Goal: Task Accomplishment & Management: Manage account settings

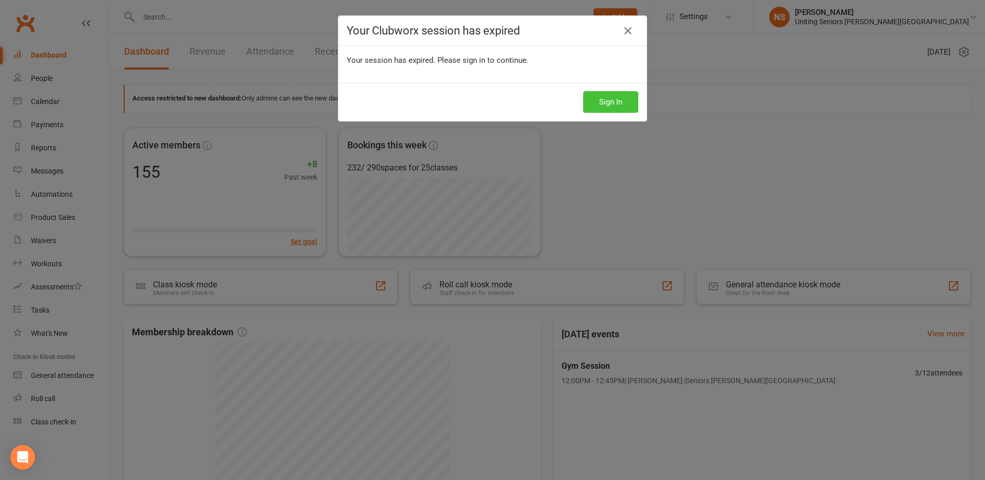
click at [600, 99] on button "Sign In" at bounding box center [610, 102] width 55 height 22
click at [602, 103] on button "Sign In" at bounding box center [610, 102] width 55 height 22
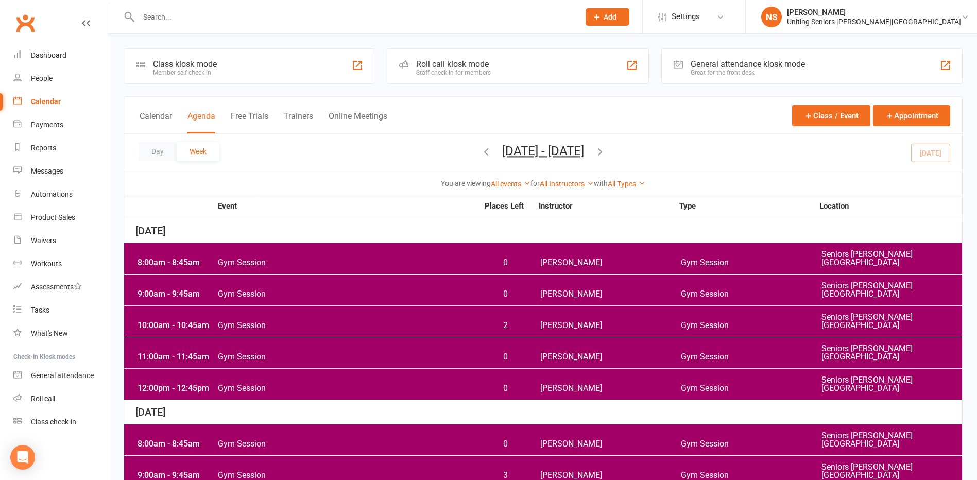
click at [45, 99] on div "Calendar" at bounding box center [46, 101] width 30 height 8
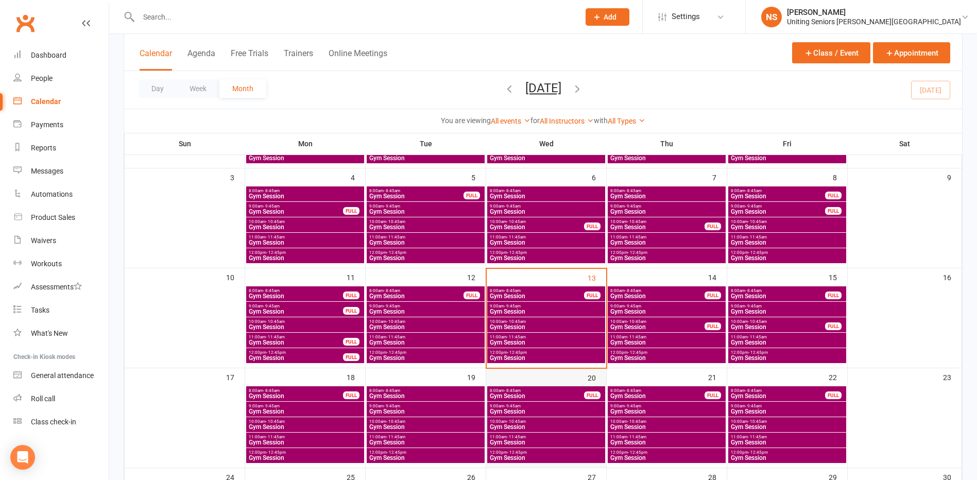
scroll to position [206, 0]
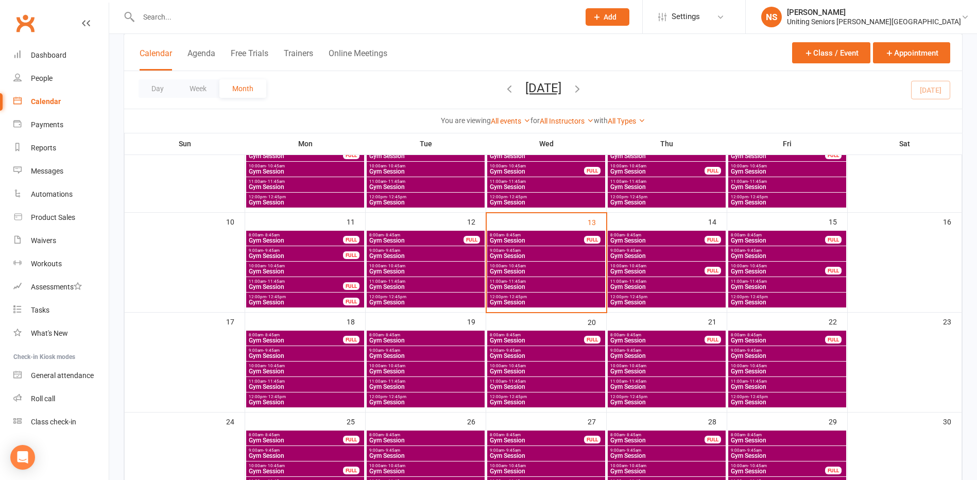
click at [628, 236] on span "- 8:45am" at bounding box center [633, 235] width 16 height 5
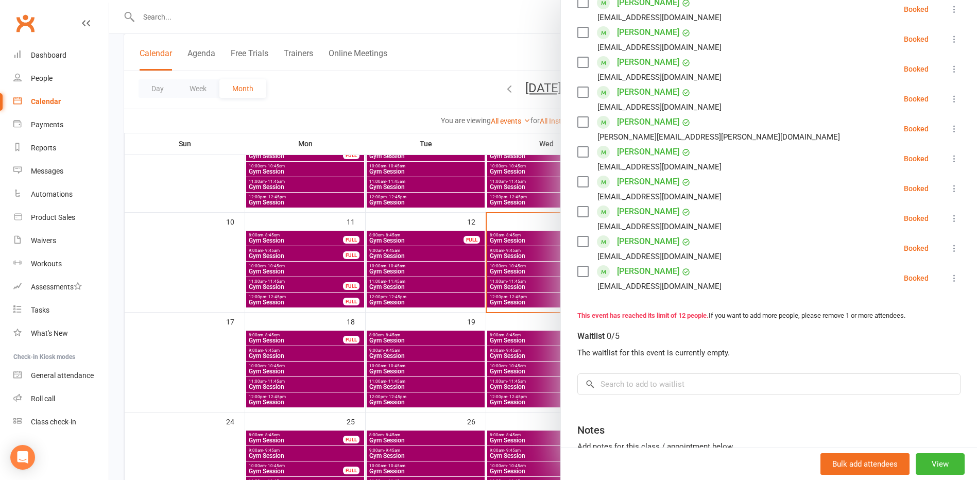
scroll to position [258, 0]
click at [542, 325] on div at bounding box center [543, 240] width 868 height 480
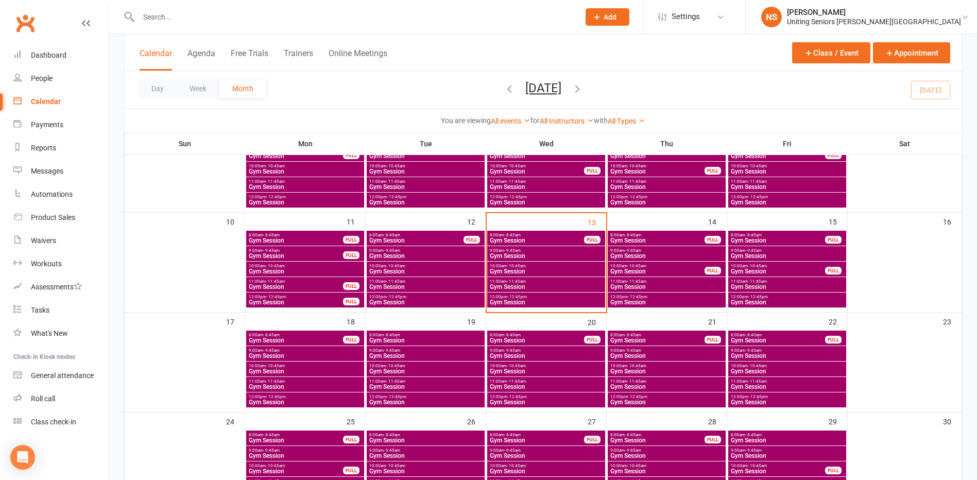
click at [632, 247] on div "9:00am - 9:45am Gym Session" at bounding box center [667, 253] width 118 height 15
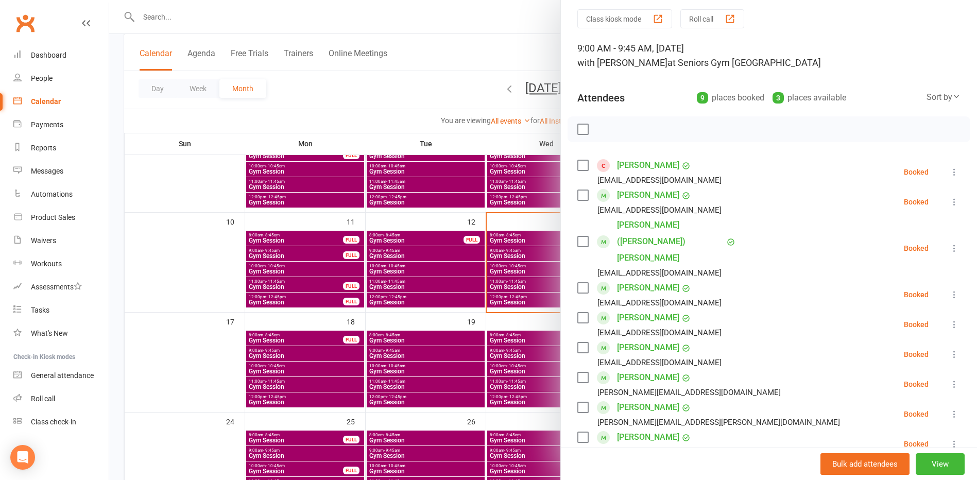
scroll to position [52, 0]
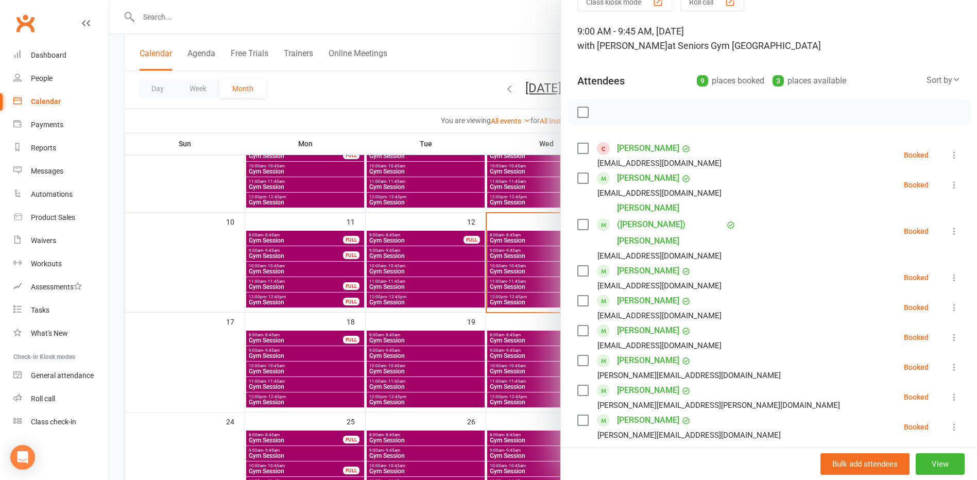
click at [624, 179] on link "Graham Henry" at bounding box center [648, 178] width 62 height 16
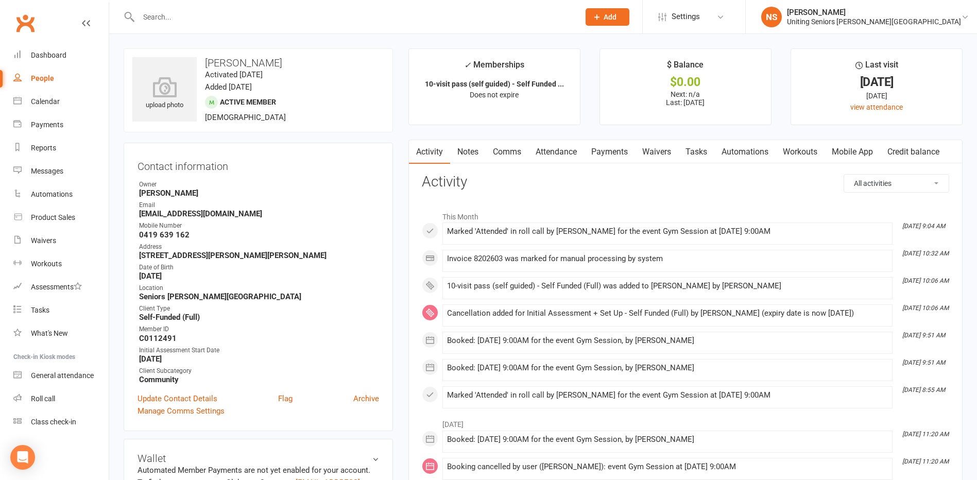
click at [848, 152] on link "Mobile App" at bounding box center [853, 152] width 56 height 24
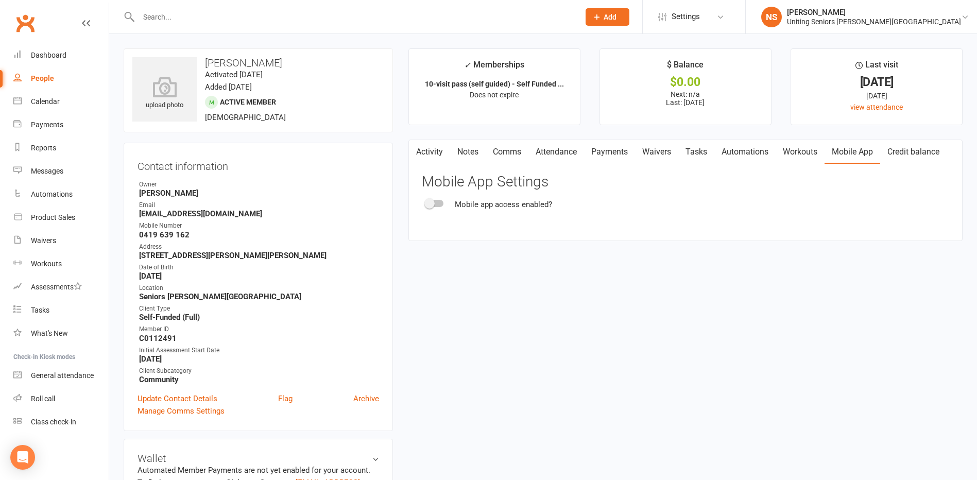
click at [440, 202] on div at bounding box center [435, 203] width 18 height 7
click at [426, 202] on input "checkbox" at bounding box center [426, 202] width 0 height 0
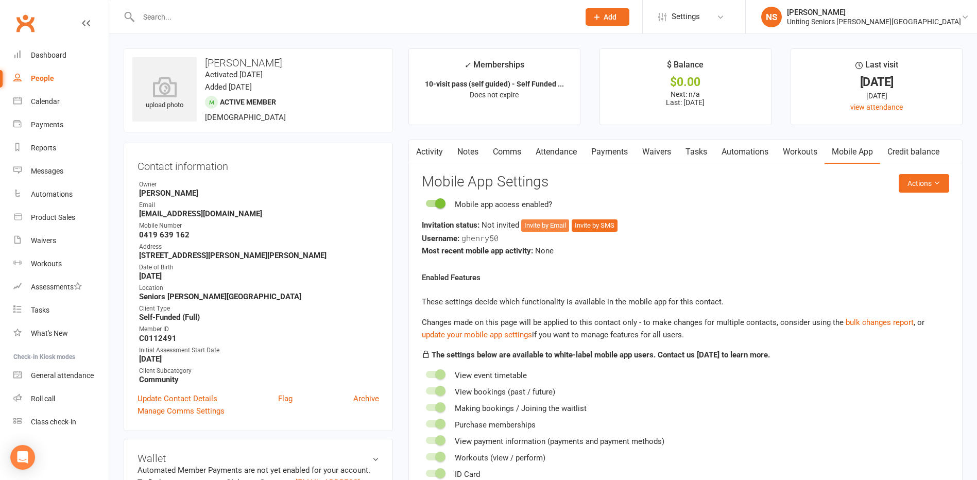
click at [549, 227] on button "Invite by Email" at bounding box center [545, 225] width 48 height 12
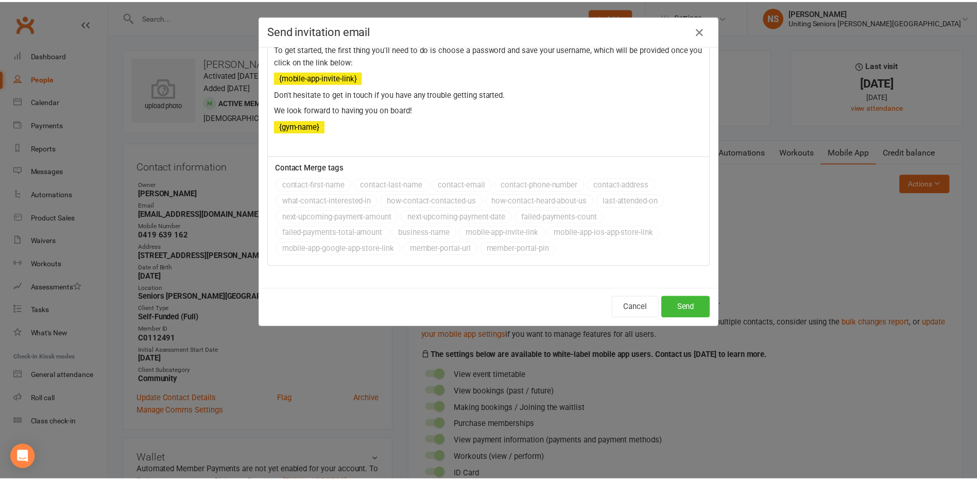
scroll to position [163, 0]
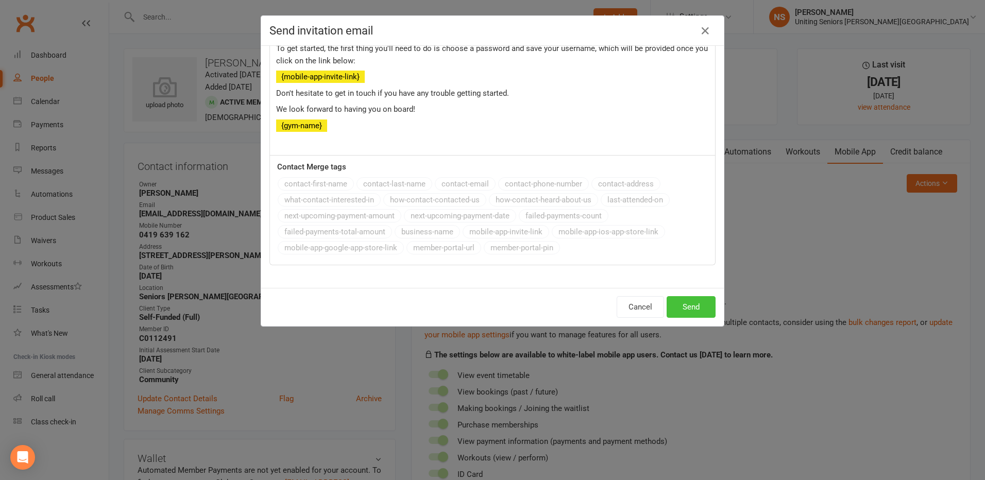
click at [675, 304] on button "Send" at bounding box center [691, 307] width 49 height 22
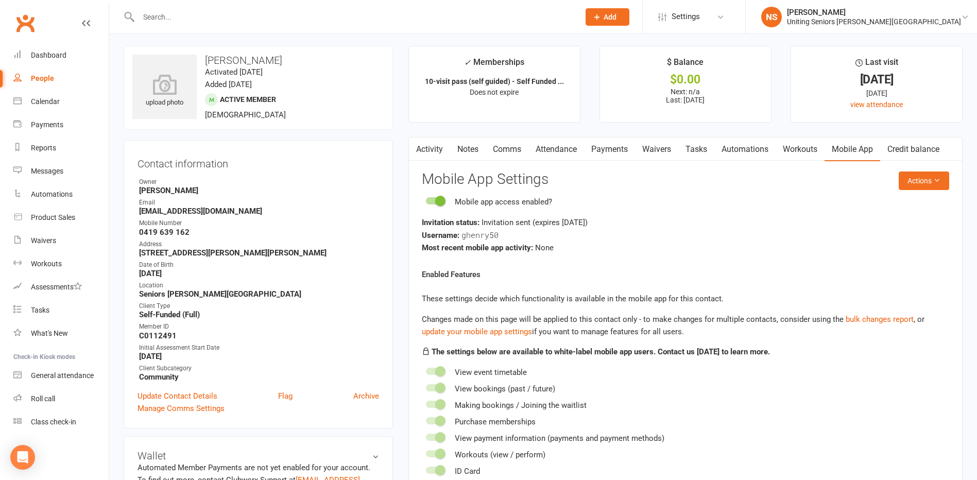
scroll to position [0, 0]
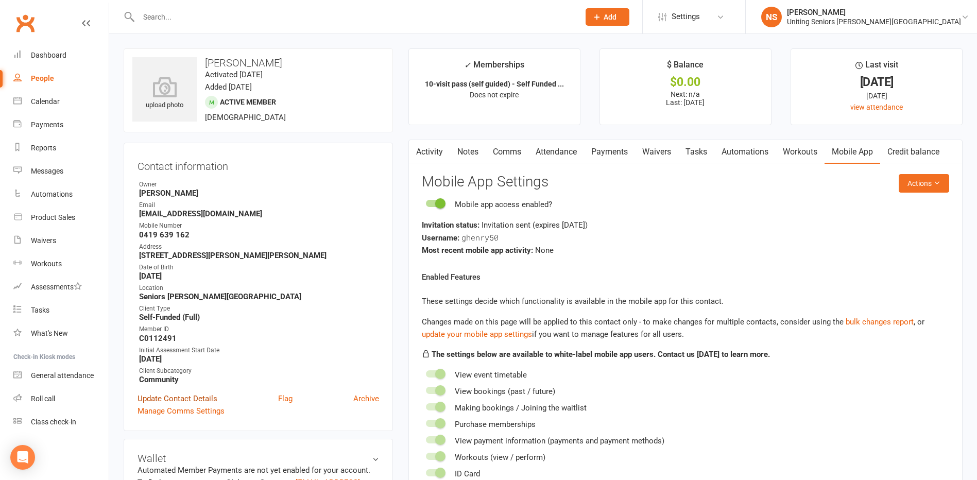
click at [183, 397] on link "Update Contact Details" at bounding box center [178, 399] width 80 height 12
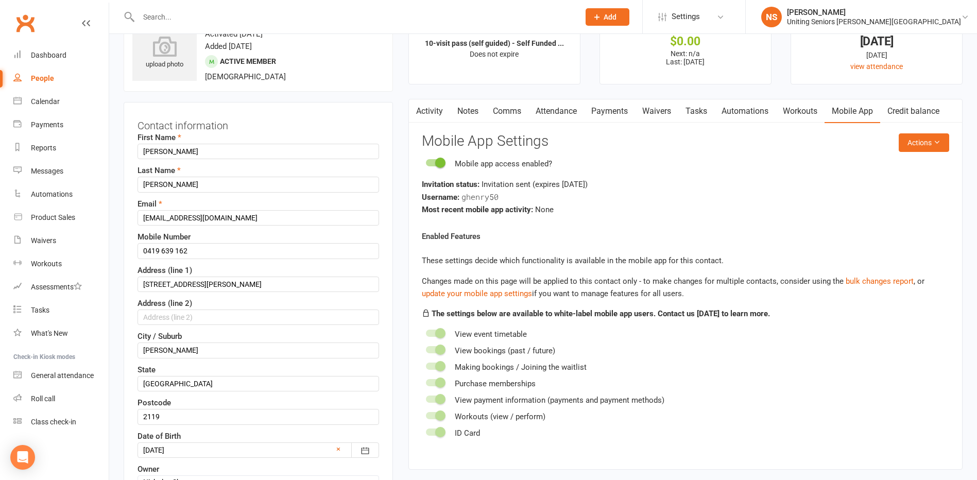
scroll to position [48, 0]
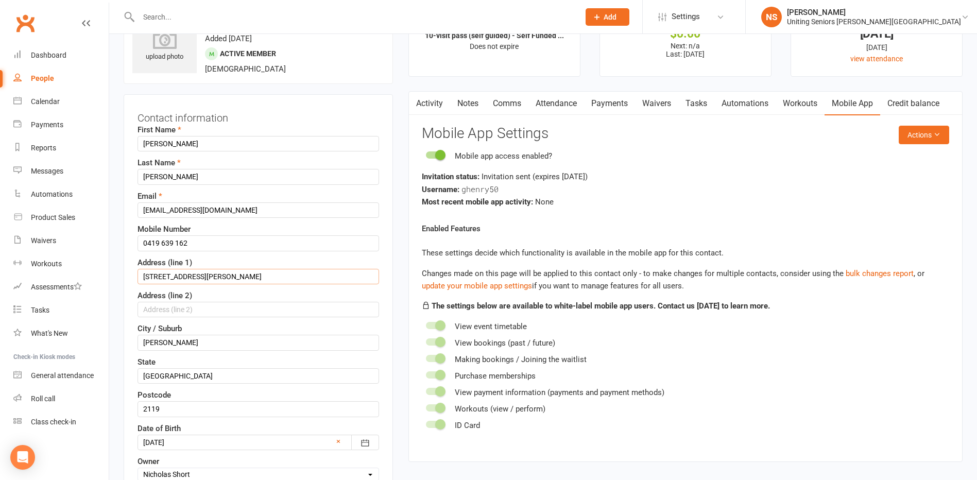
click at [167, 277] on input "83-85 murray Farm Road" at bounding box center [259, 276] width 242 height 15
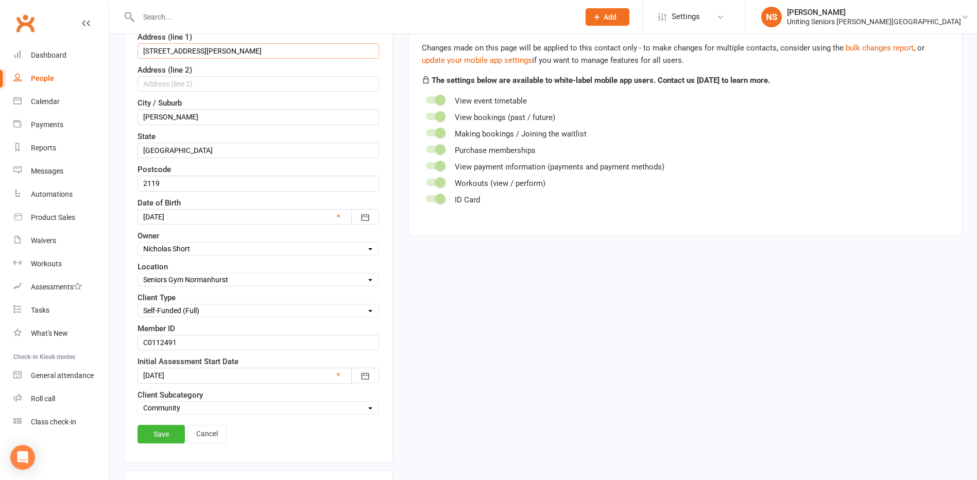
scroll to position [306, 0]
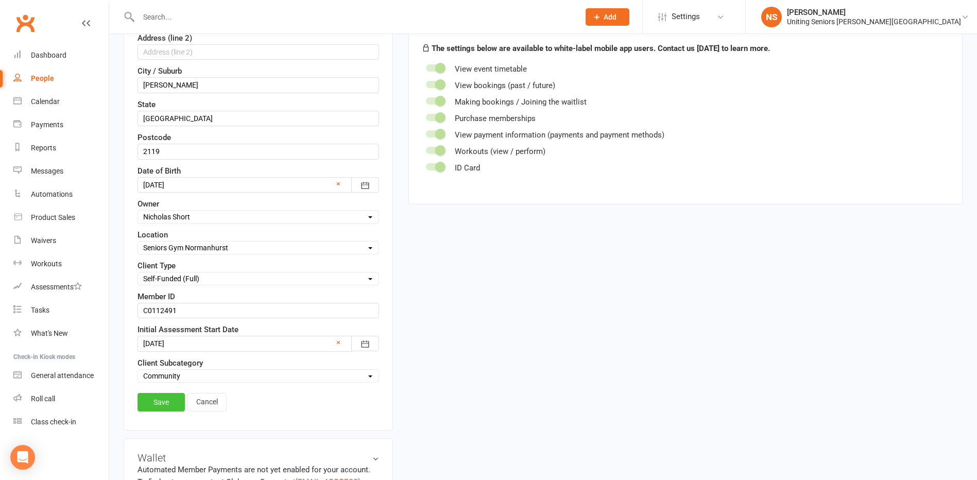
type input "83-85 Murray Farm Road"
click at [145, 400] on link "Save" at bounding box center [161, 402] width 47 height 19
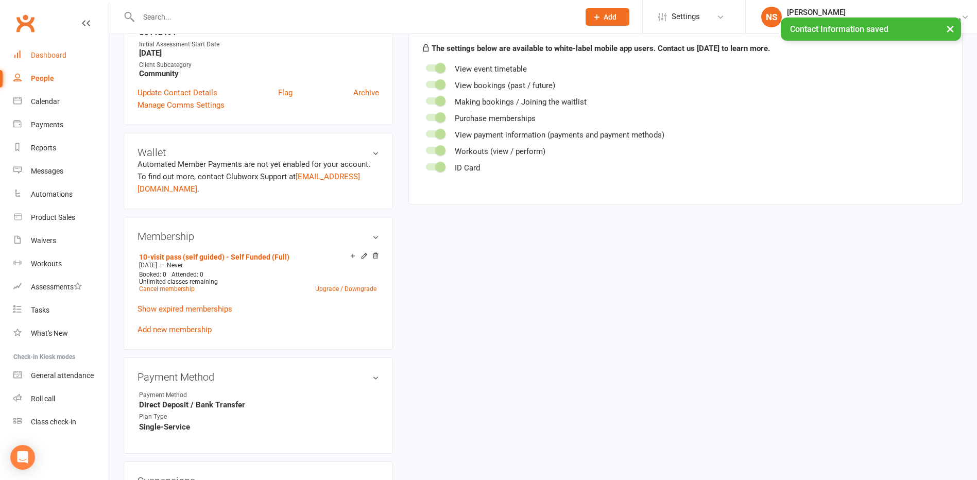
click at [45, 56] on div "Dashboard" at bounding box center [49, 55] width 36 height 8
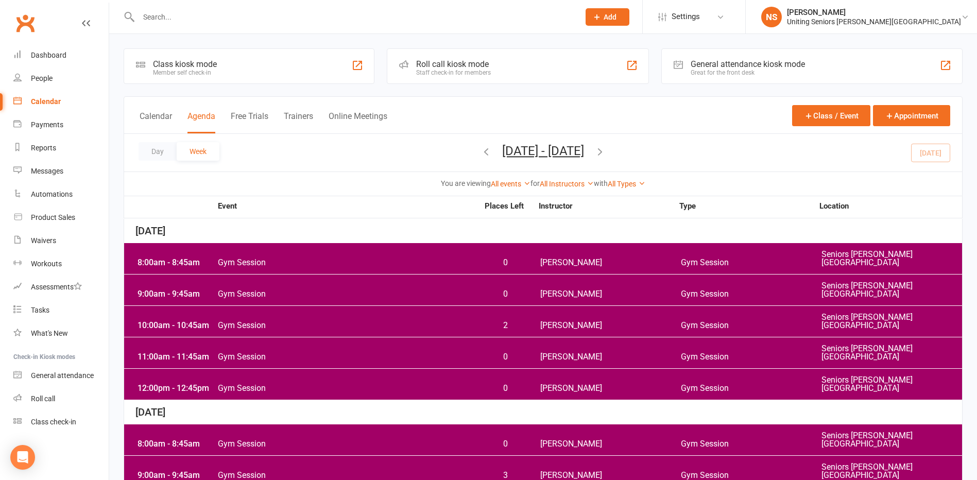
click at [27, 103] on link "Calendar" at bounding box center [60, 101] width 95 height 23
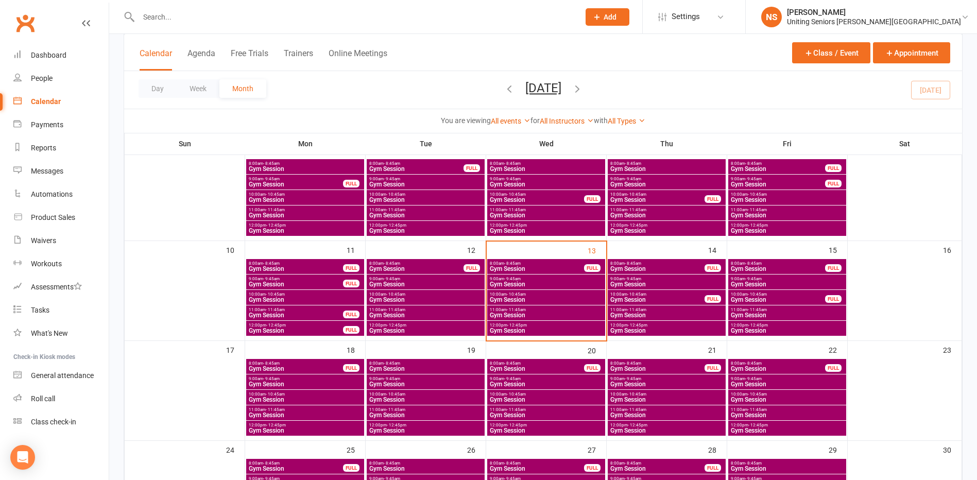
scroll to position [206, 0]
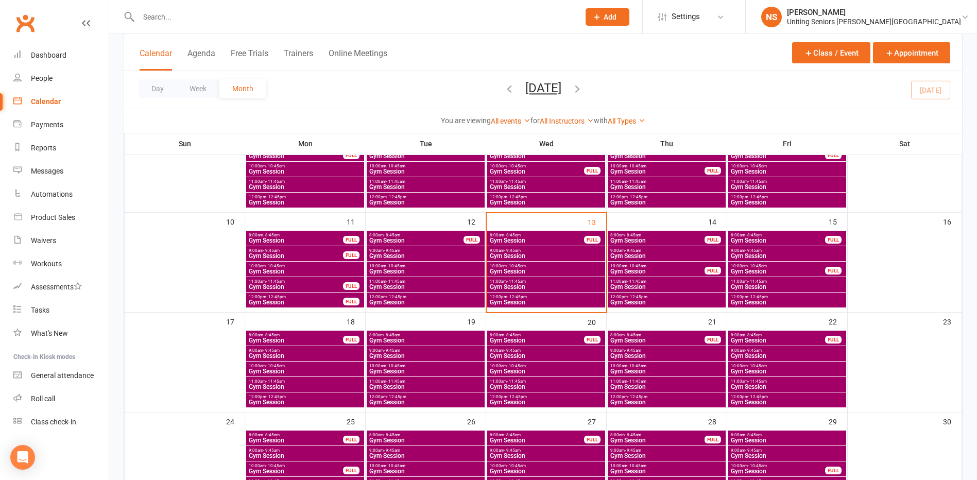
click at [629, 268] on span "Gym Session" at bounding box center [657, 271] width 95 height 6
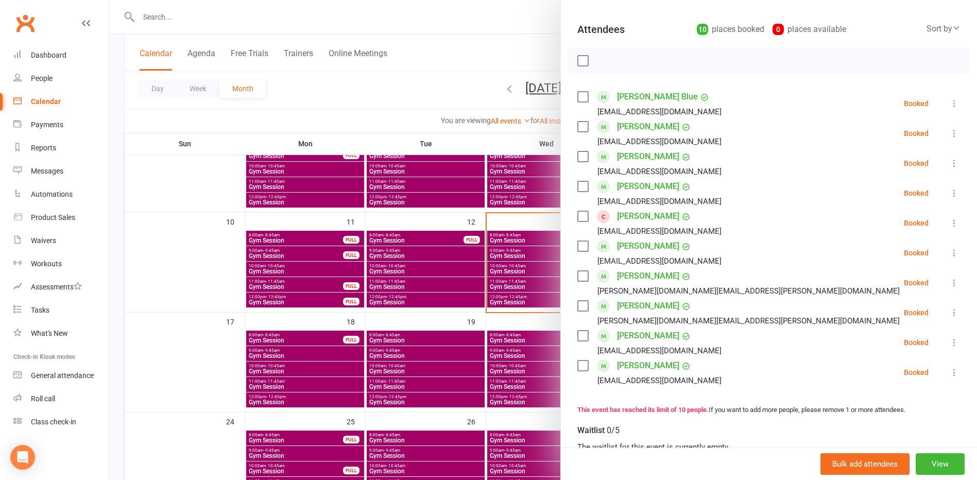
scroll to position [155, 0]
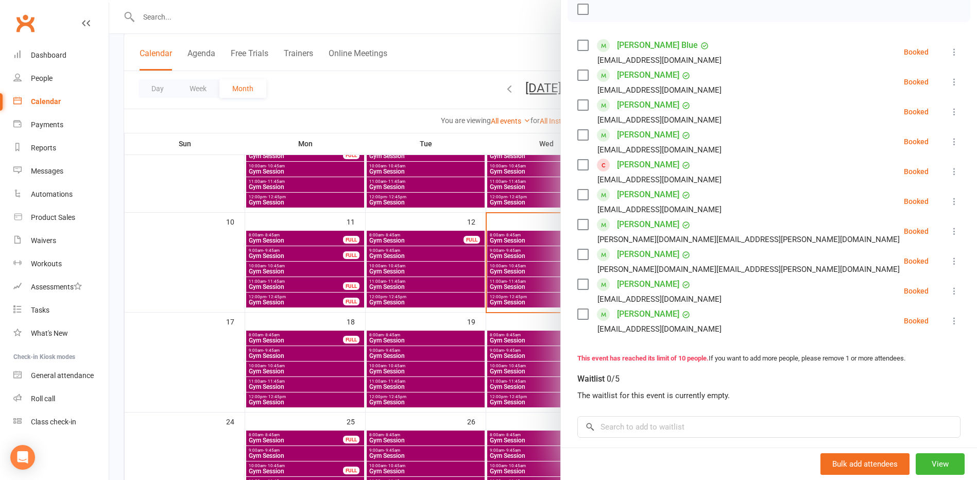
click at [539, 332] on div at bounding box center [543, 240] width 868 height 480
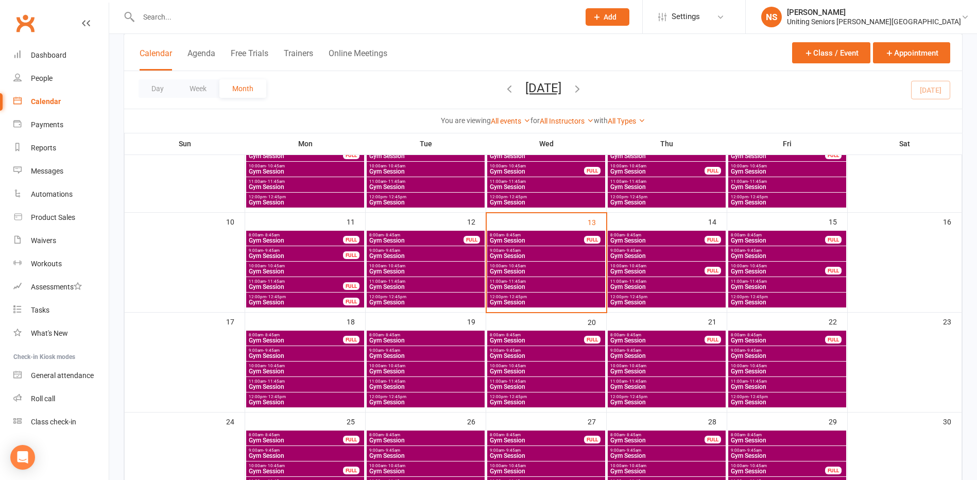
click at [617, 285] on span "Gym Session" at bounding box center [667, 287] width 114 height 6
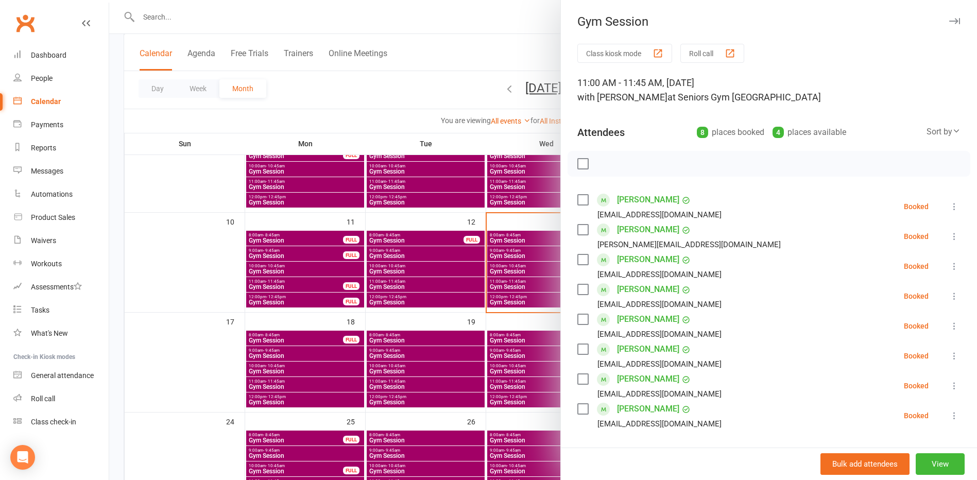
click at [637, 409] on link "Michael Taylor" at bounding box center [648, 409] width 62 height 16
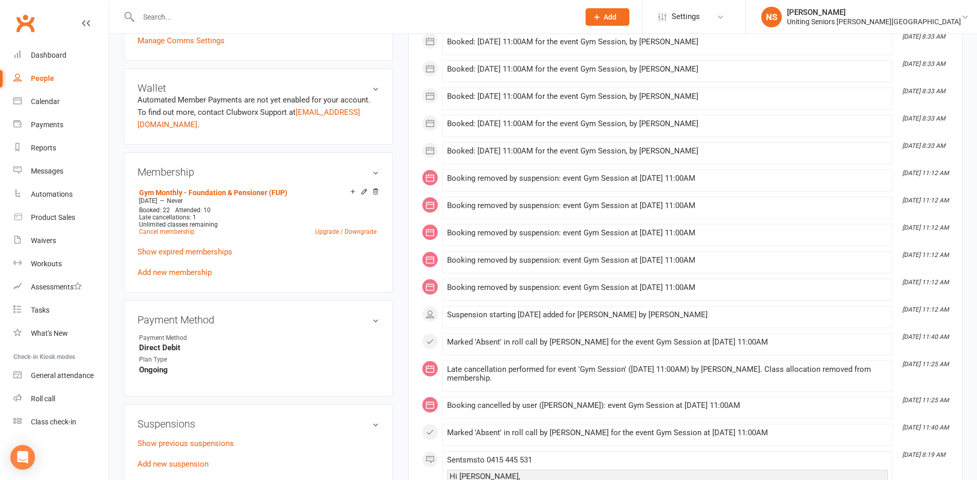
scroll to position [515, 0]
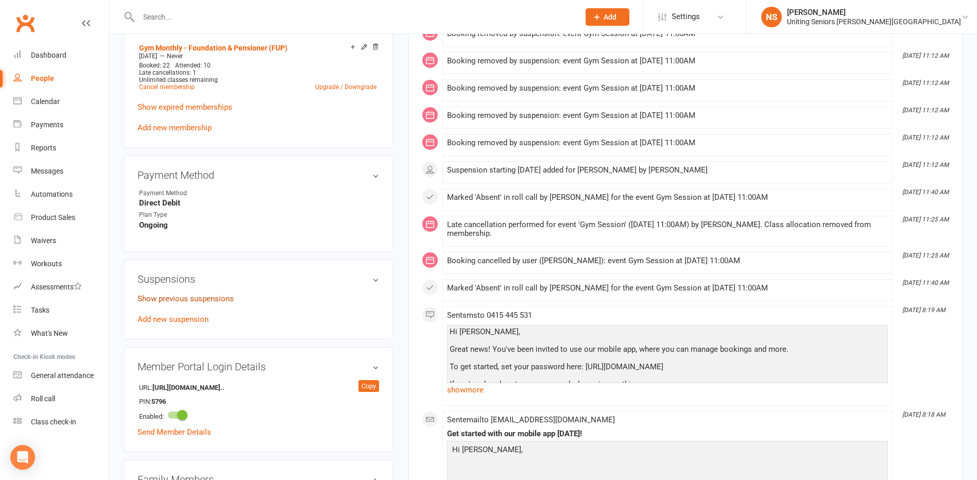
click at [191, 295] on link "Show previous suspensions" at bounding box center [186, 298] width 96 height 9
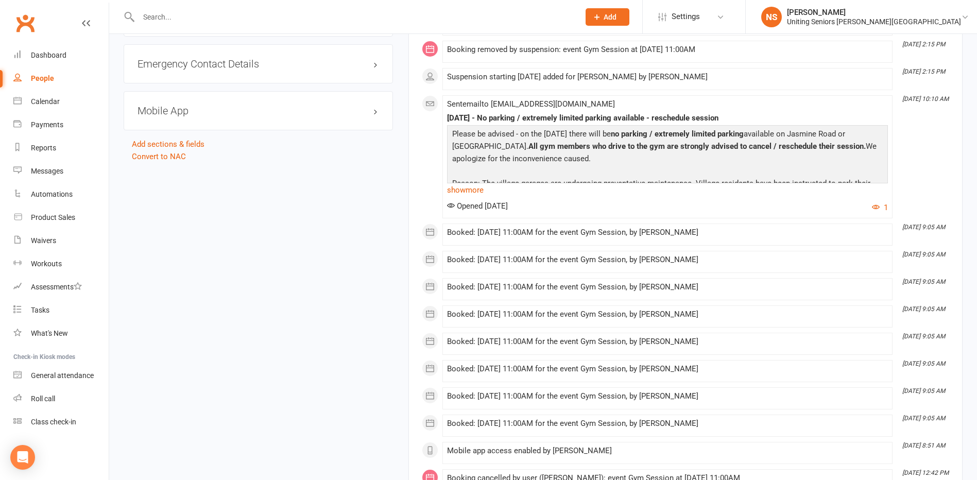
scroll to position [1237, 0]
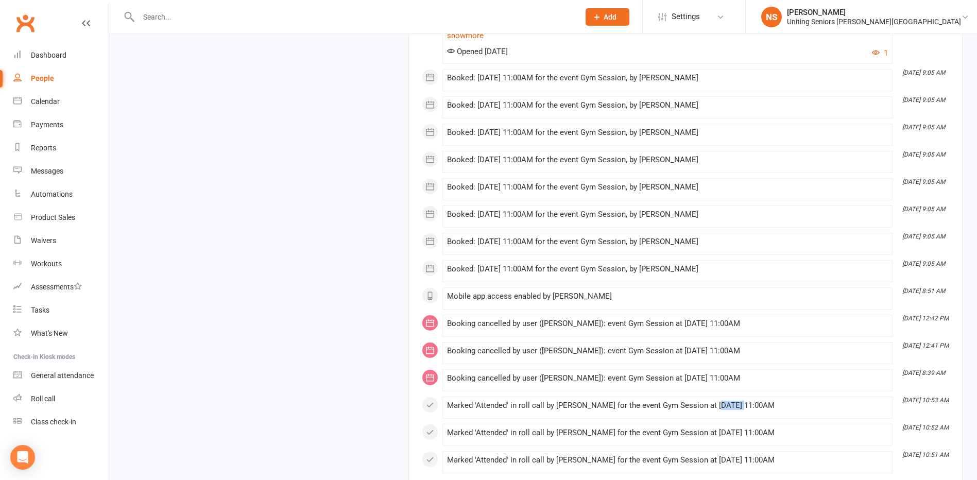
drag, startPoint x: 709, startPoint y: 407, endPoint x: 732, endPoint y: 404, distance: 22.9
click at [732, 404] on div "Marked 'Attended' in roll call by Nicholas Short for the event Gym Session at 1…" at bounding box center [667, 405] width 441 height 9
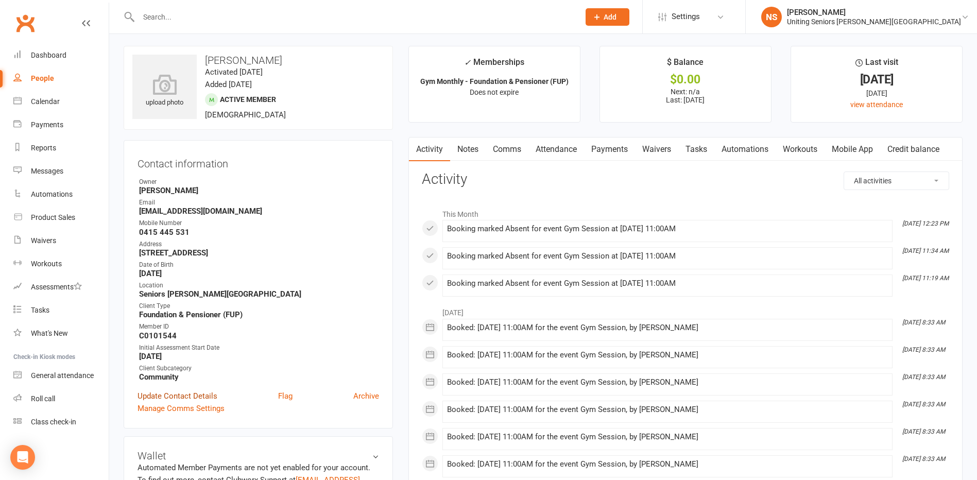
scroll to position [0, 0]
